Goal: Information Seeking & Learning: Learn about a topic

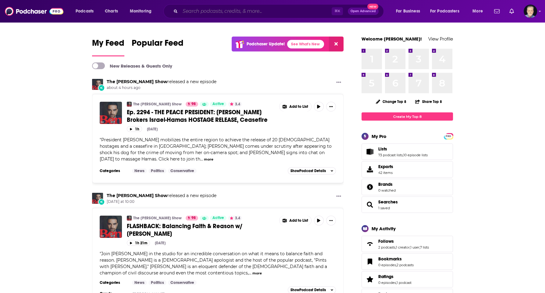
click at [223, 10] on input "Search podcasts, credits, & more..." at bounding box center [256, 11] width 152 height 10
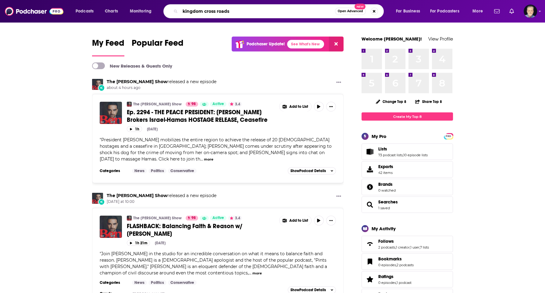
type input "kingdom cross roads"
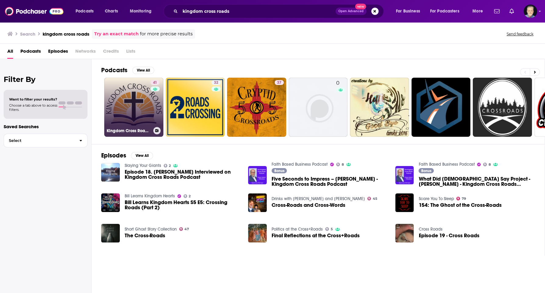
click at [139, 121] on link "41 Kingdom Cross Roads Podcast" at bounding box center [133, 107] width 59 height 59
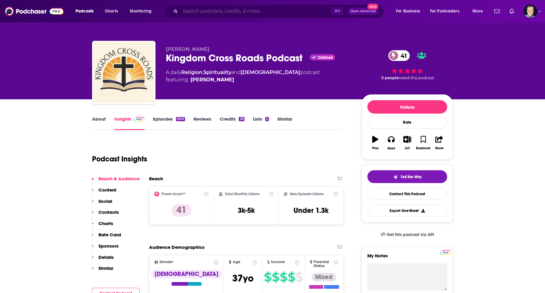
click at [228, 14] on input "Search podcasts, credits, & more..." at bounding box center [256, 11] width 152 height 10
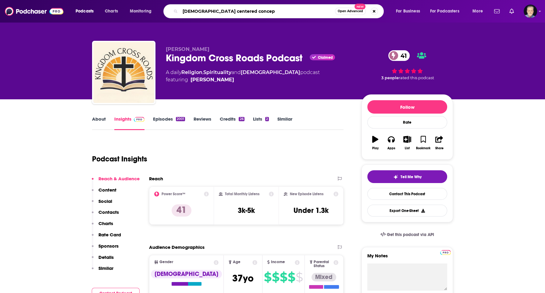
type input "[DEMOGRAPHIC_DATA] centered concept"
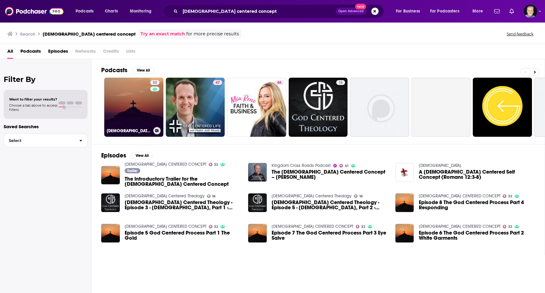
click at [137, 111] on link "32 [DEMOGRAPHIC_DATA] CENTERED CONCEPT" at bounding box center [133, 107] width 59 height 59
